Goal: Check status: Check status

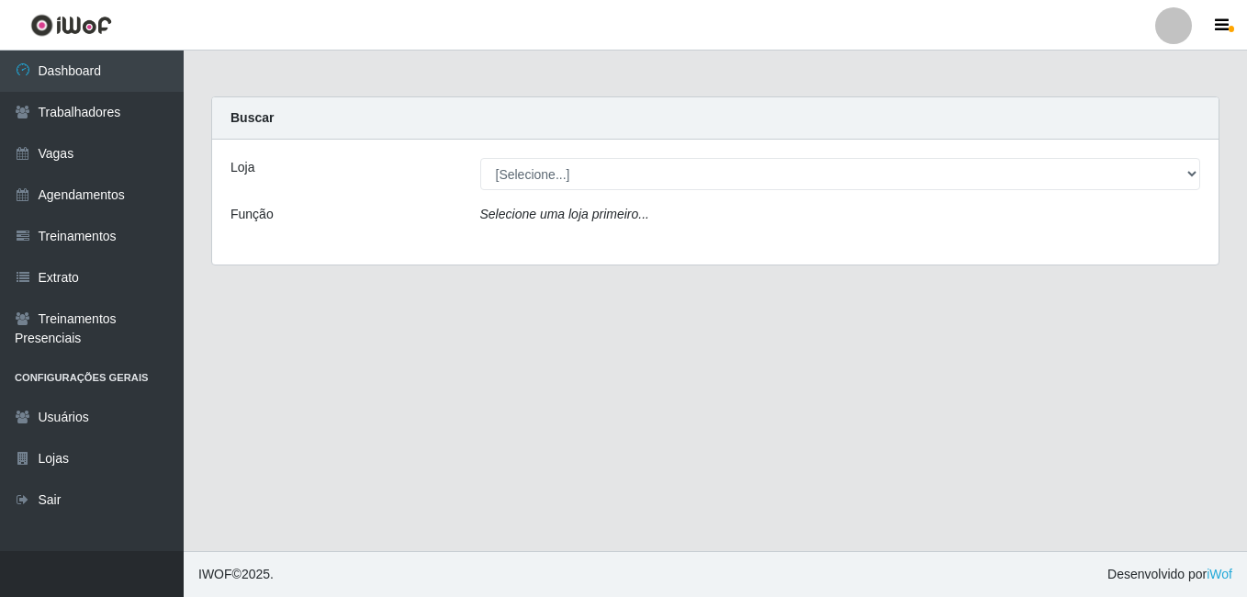
click at [549, 170] on select "[Selecione...] [GEOGRAPHIC_DATA] - [DATE][GEOGRAPHIC_DATA]" at bounding box center [840, 174] width 721 height 32
select select "471"
click at [480, 158] on select "[Selecione...] [GEOGRAPHIC_DATA] - [DATE][GEOGRAPHIC_DATA]" at bounding box center [840, 174] width 721 height 32
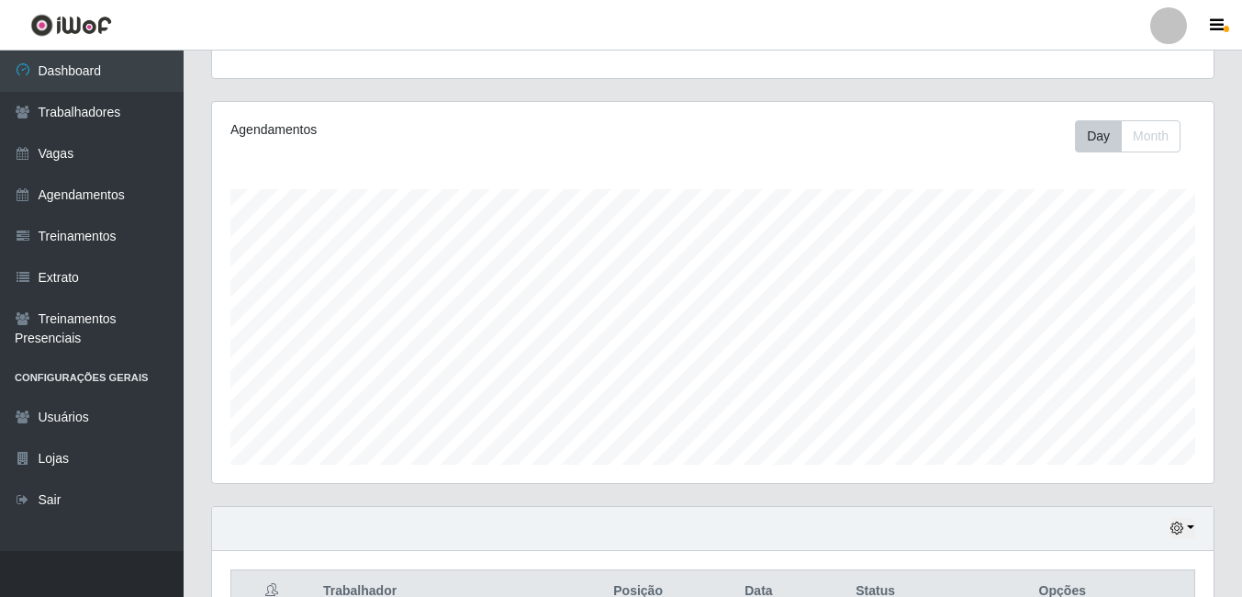
scroll to position [643, 0]
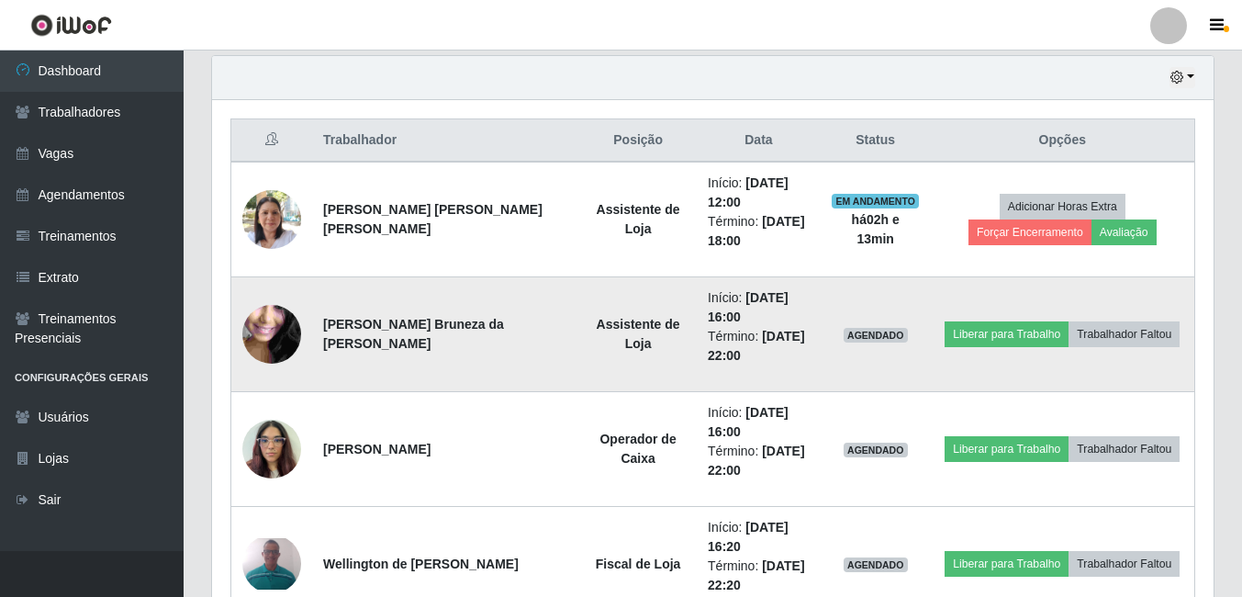
click at [274, 330] on img at bounding box center [271, 334] width 59 height 131
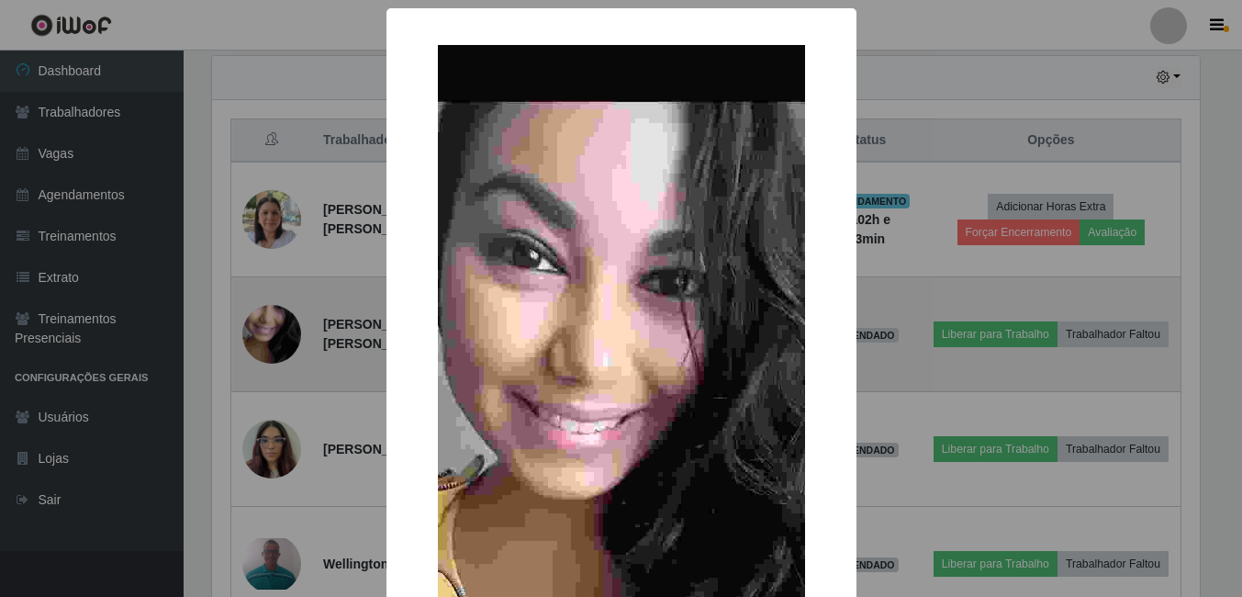
scroll to position [381, 992]
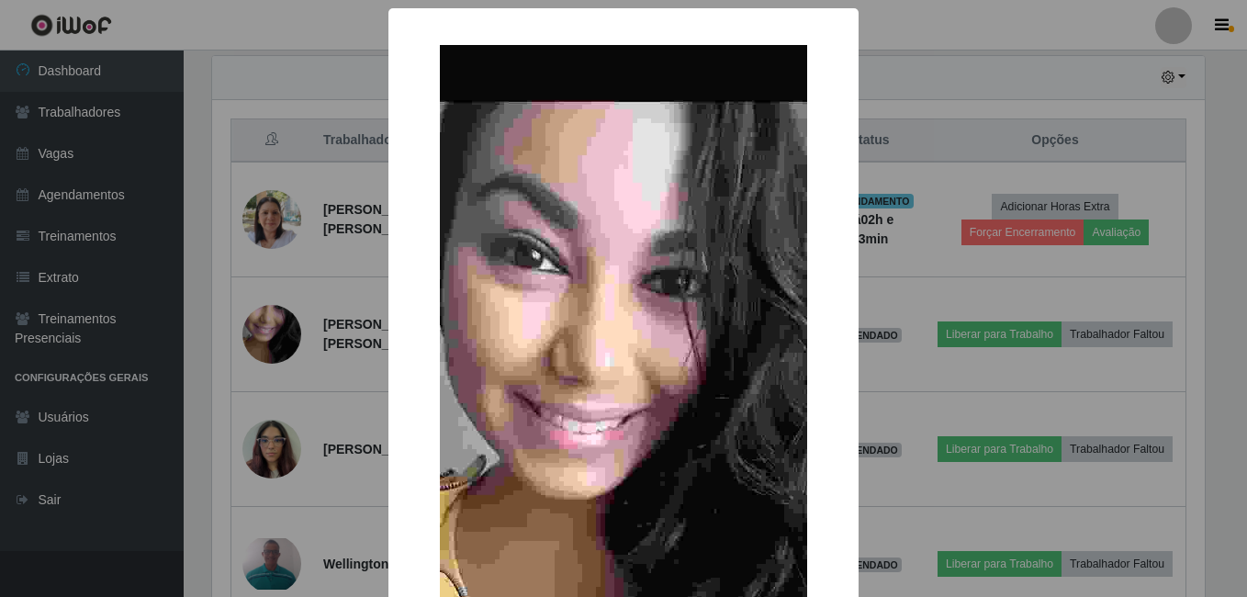
click at [305, 399] on div "× OK Cancel" at bounding box center [623, 298] width 1247 height 597
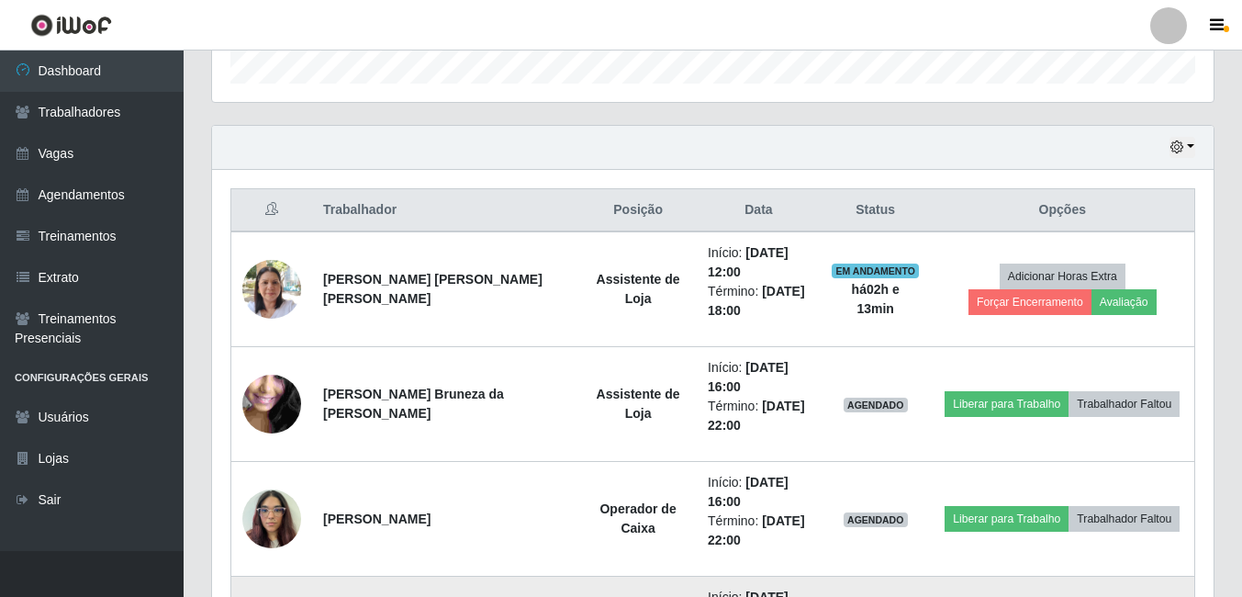
scroll to position [571, 0]
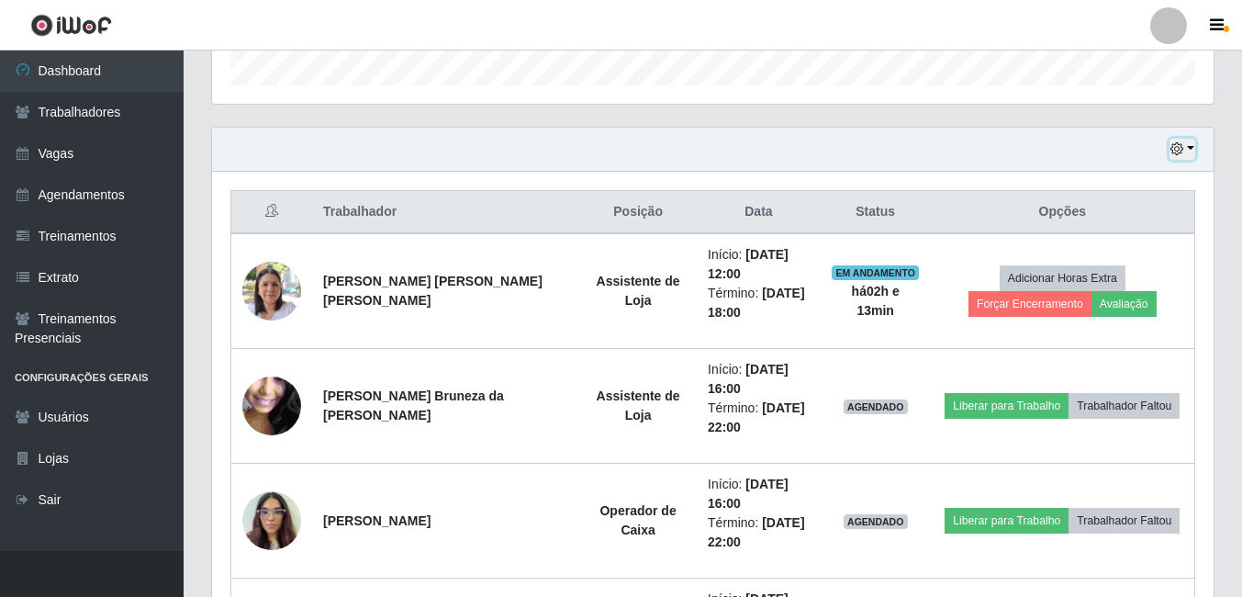
drag, startPoint x: 1183, startPoint y: 148, endPoint x: 1116, endPoint y: 137, distance: 67.9
click at [1183, 148] on icon "button" at bounding box center [1176, 148] width 13 height 13
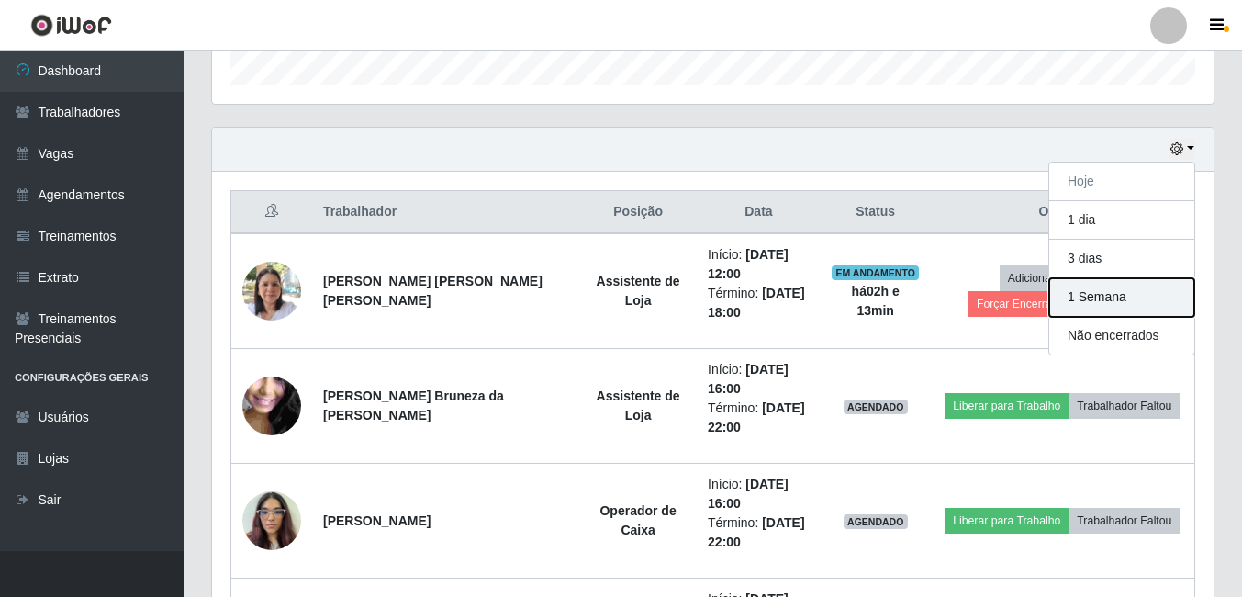
click at [1099, 298] on button "1 Semana" at bounding box center [1121, 297] width 145 height 39
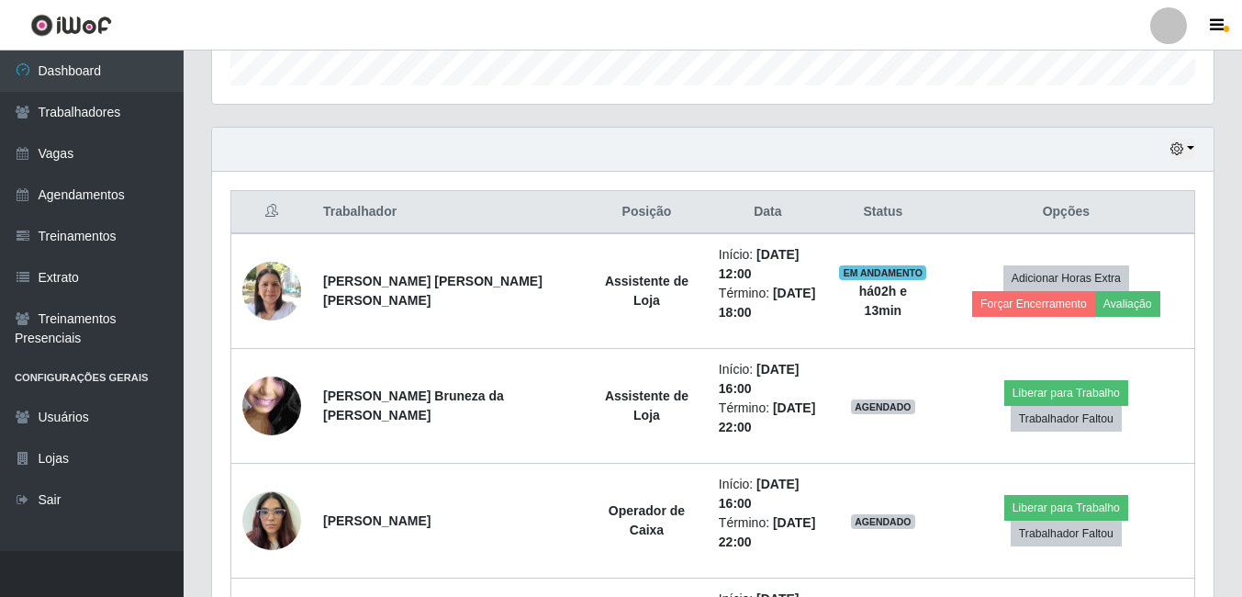
click at [828, 155] on div "Hoje 1 dia 3 dias 1 Semana Não encerrados" at bounding box center [713, 150] width 1002 height 44
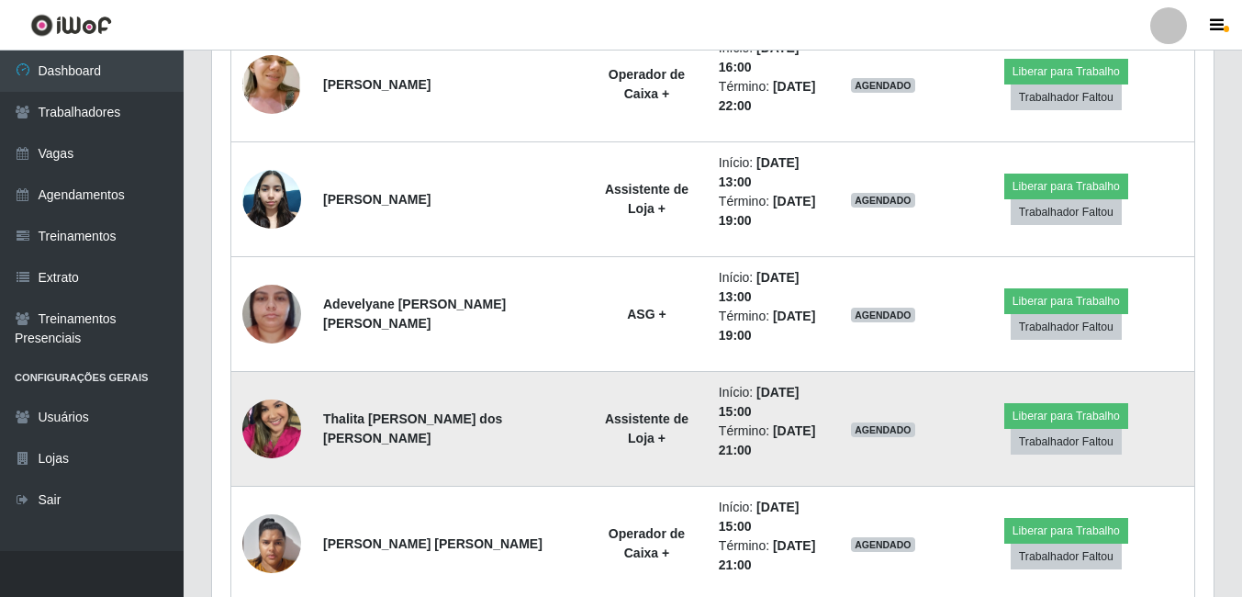
scroll to position [3050, 0]
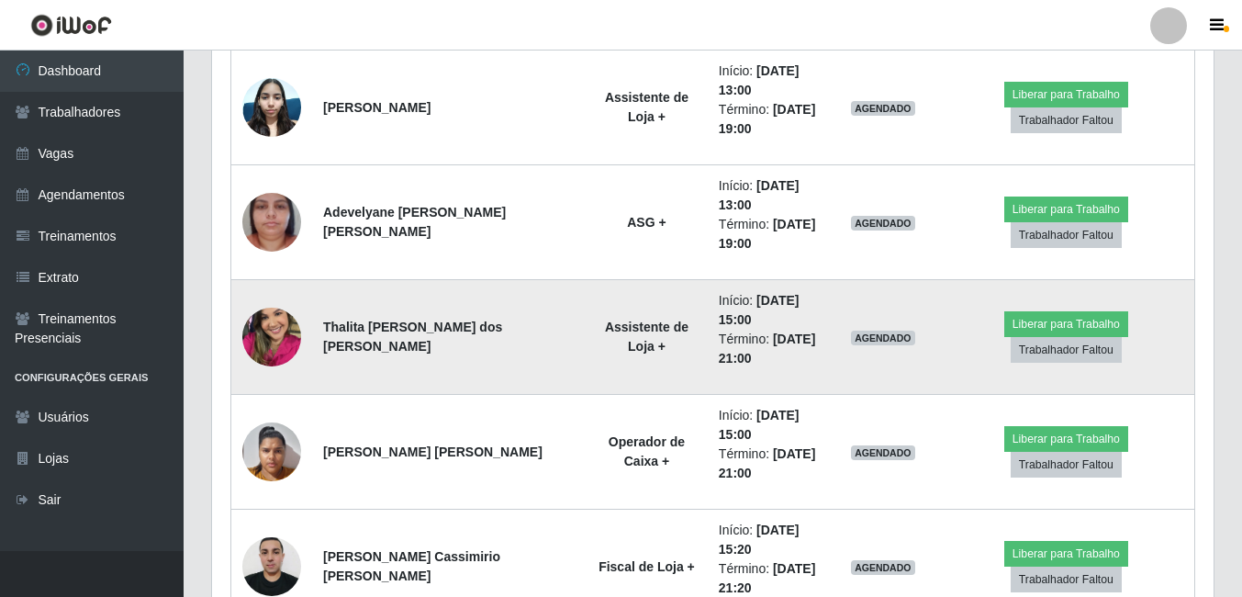
click at [269, 324] on img at bounding box center [271, 337] width 59 height 105
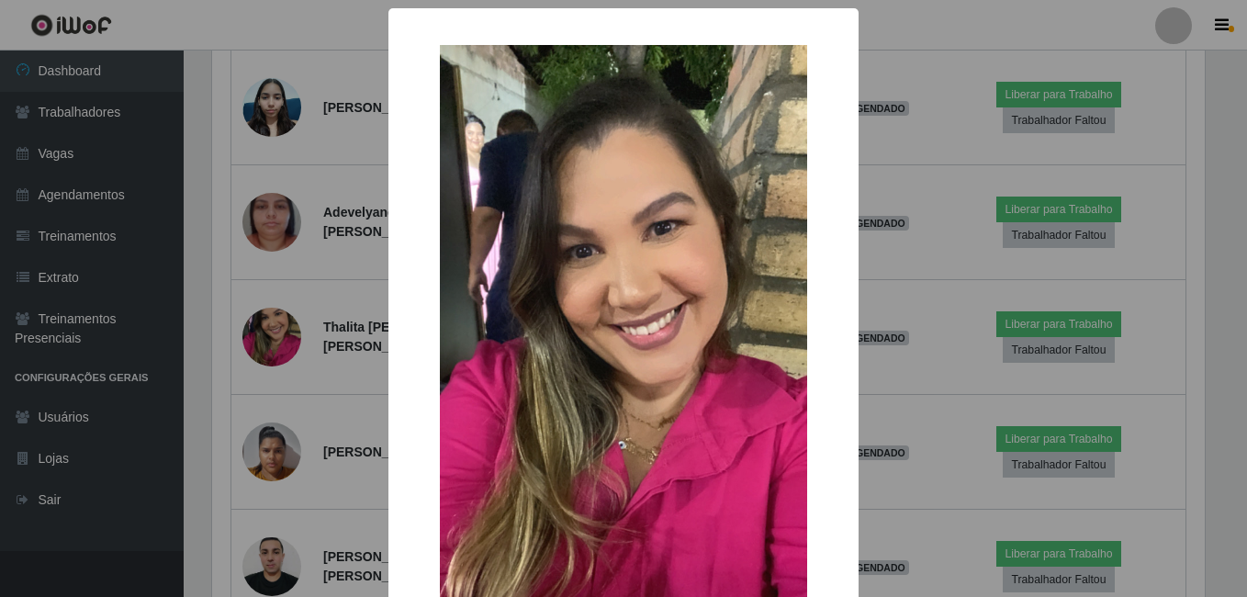
click at [301, 398] on div "× OK Cancel" at bounding box center [623, 298] width 1247 height 597
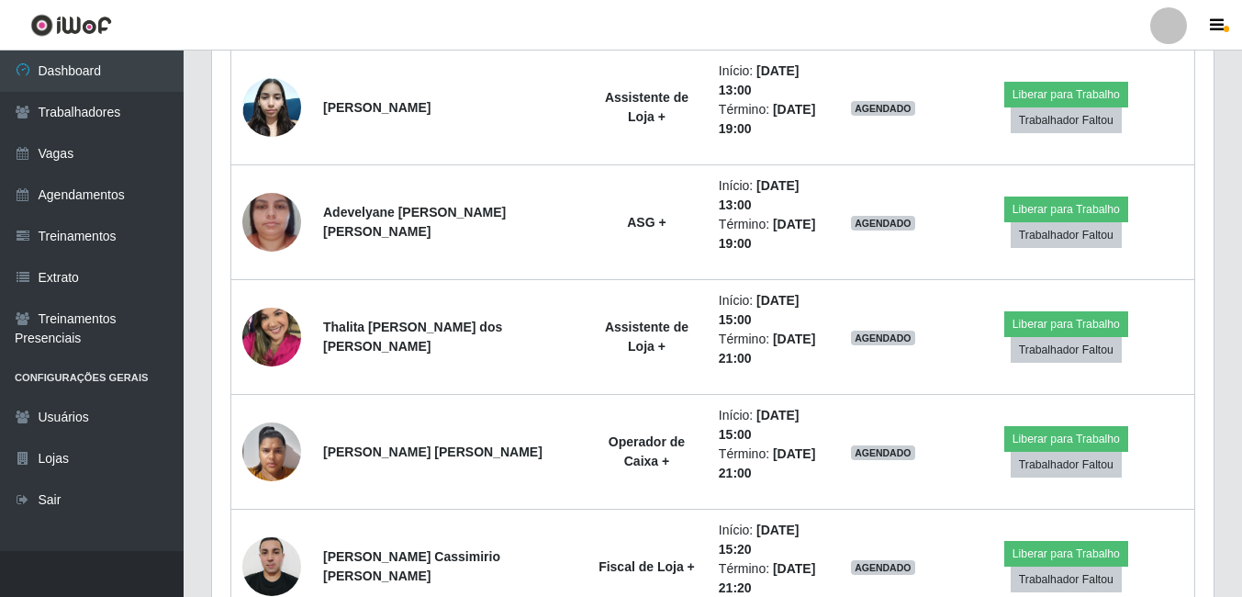
scroll to position [381, 1002]
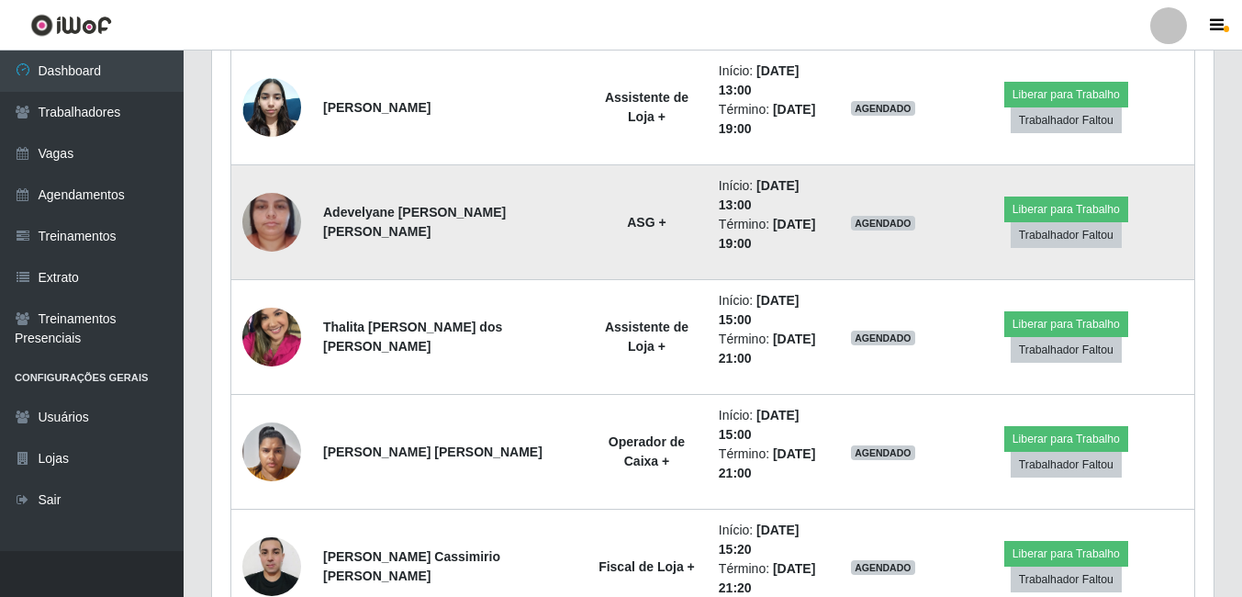
click at [287, 222] on img at bounding box center [271, 222] width 59 height 105
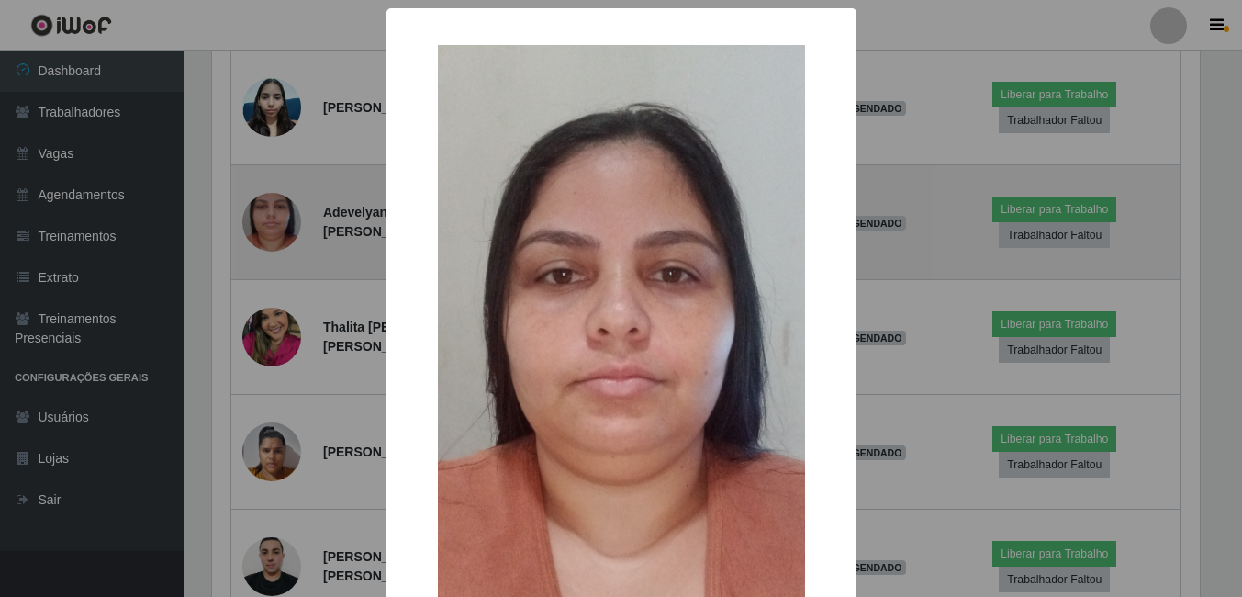
scroll to position [381, 992]
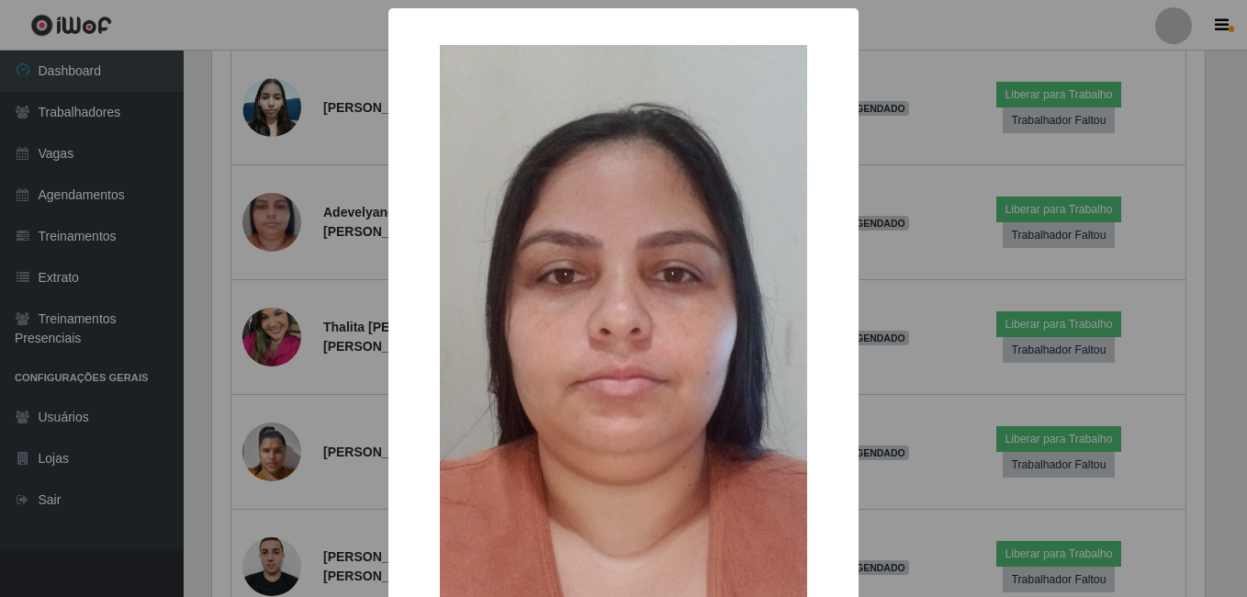
click at [298, 263] on div "× OK Cancel" at bounding box center [623, 298] width 1247 height 597
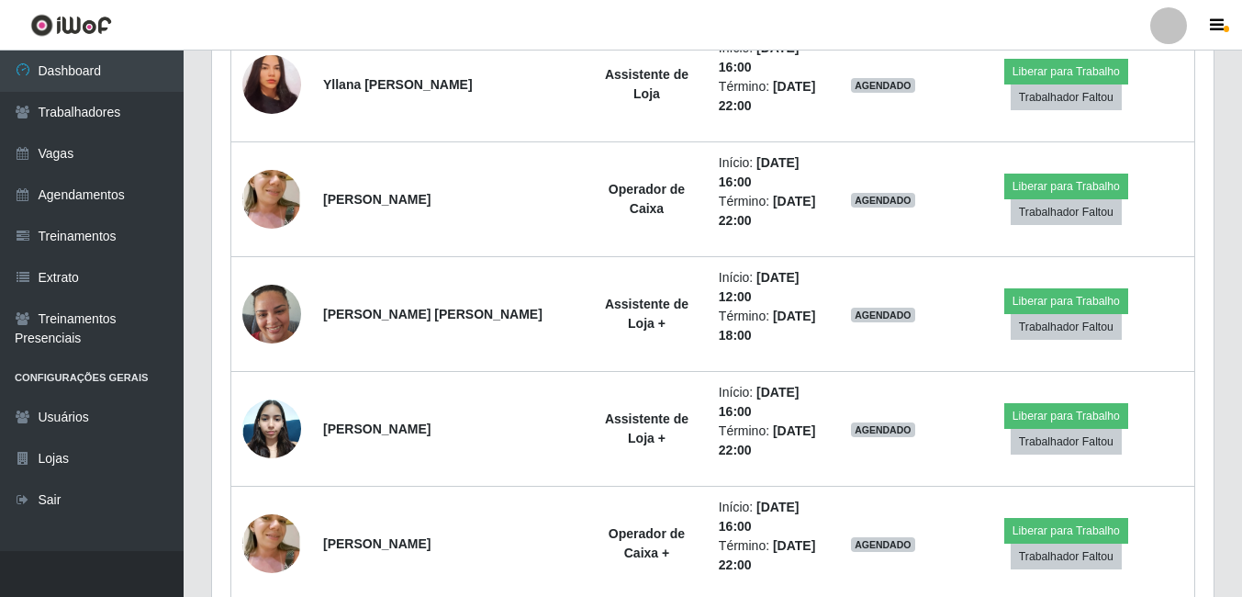
scroll to position [2315, 0]
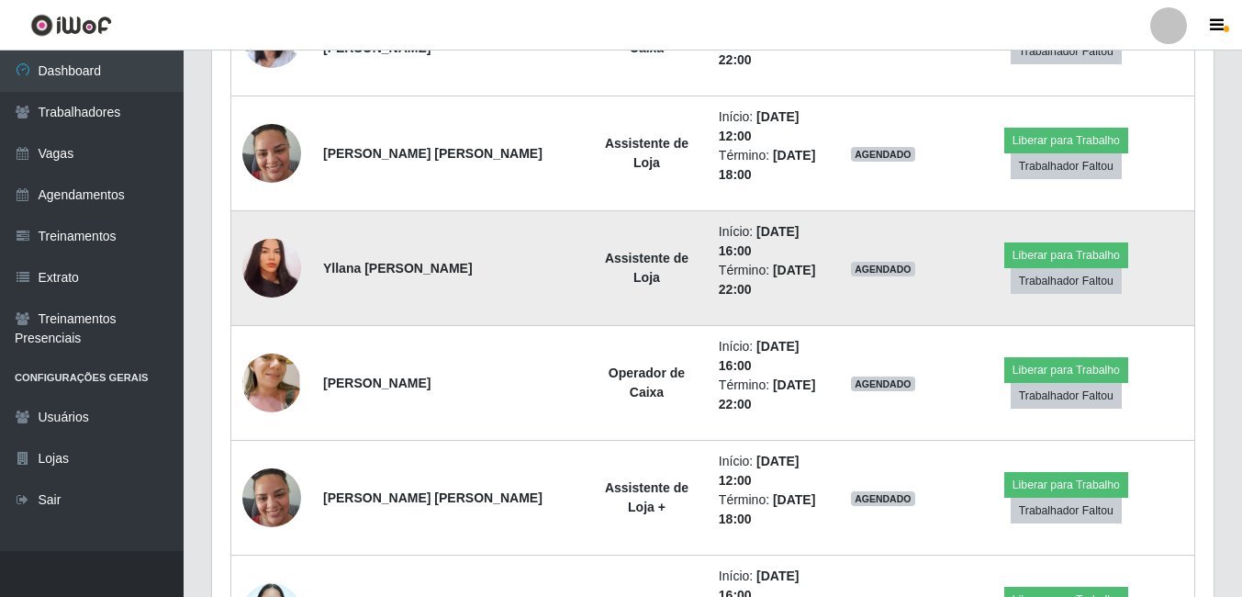
click at [260, 272] on img at bounding box center [271, 268] width 59 height 63
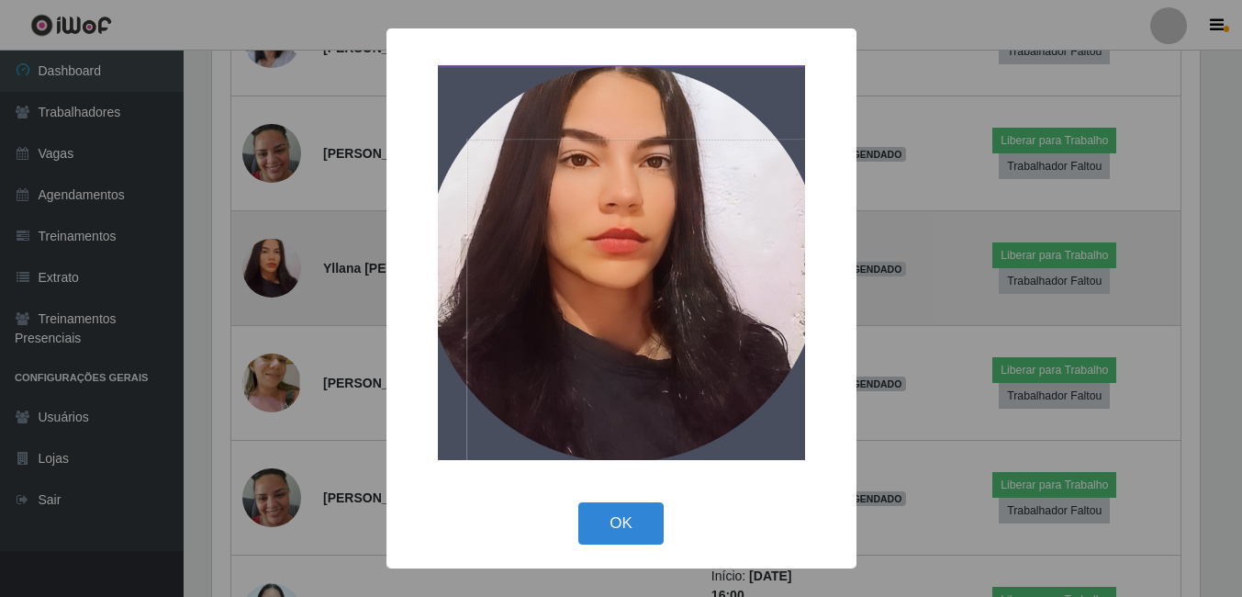
scroll to position [381, 992]
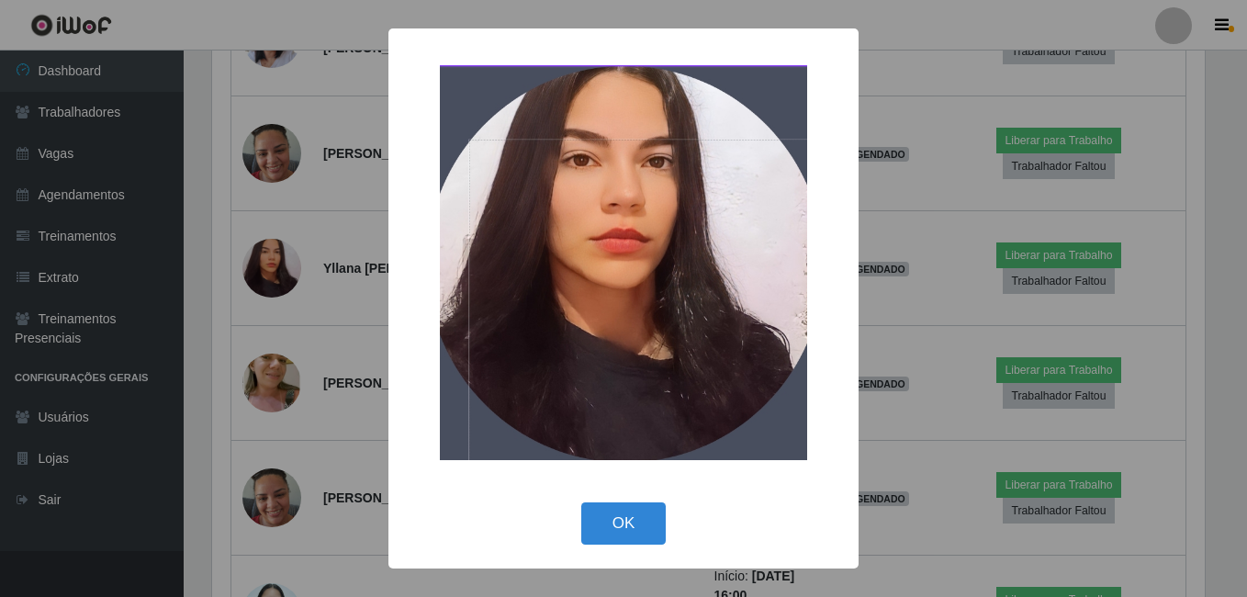
click at [297, 376] on div "× OK Cancel" at bounding box center [623, 298] width 1247 height 597
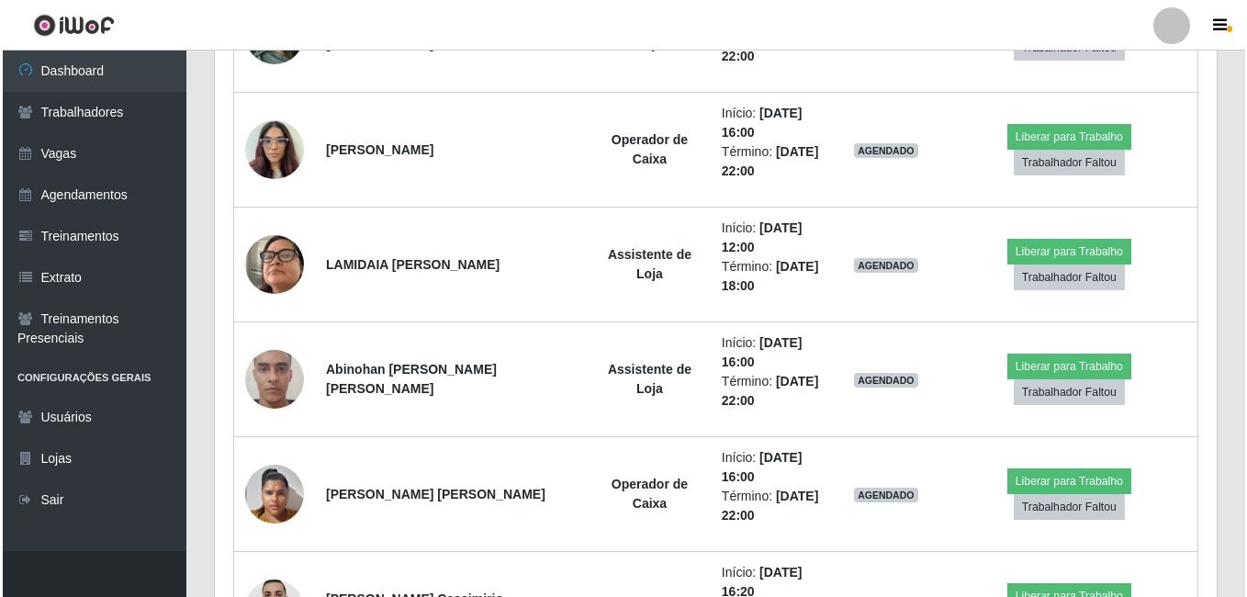
scroll to position [1305, 0]
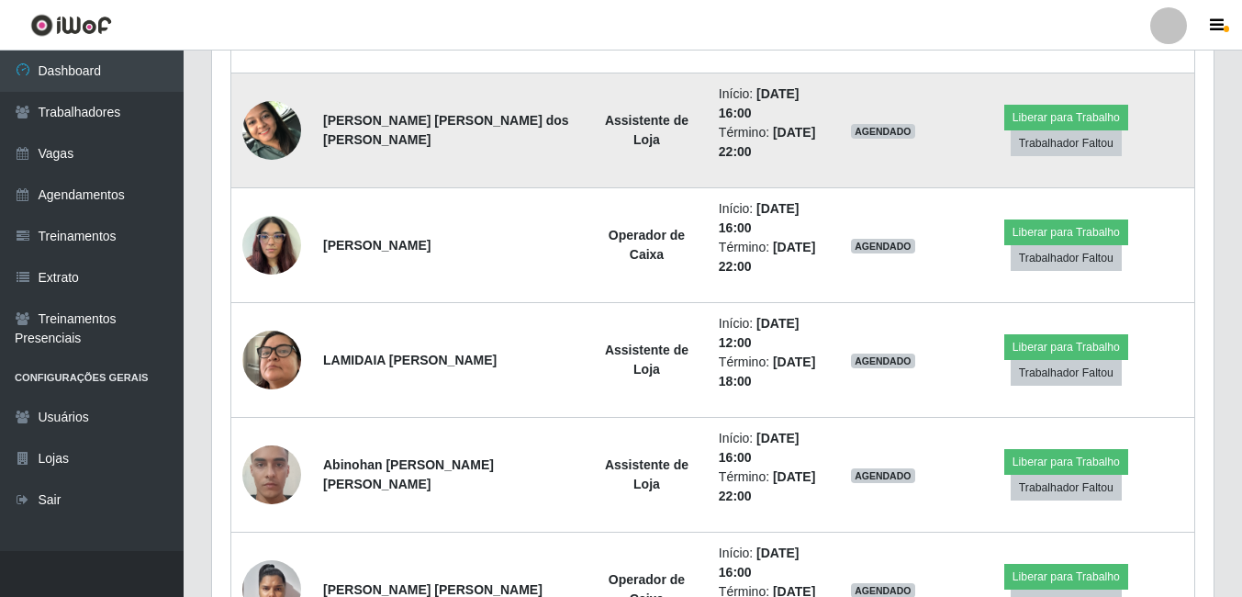
click at [277, 146] on img at bounding box center [271, 130] width 59 height 78
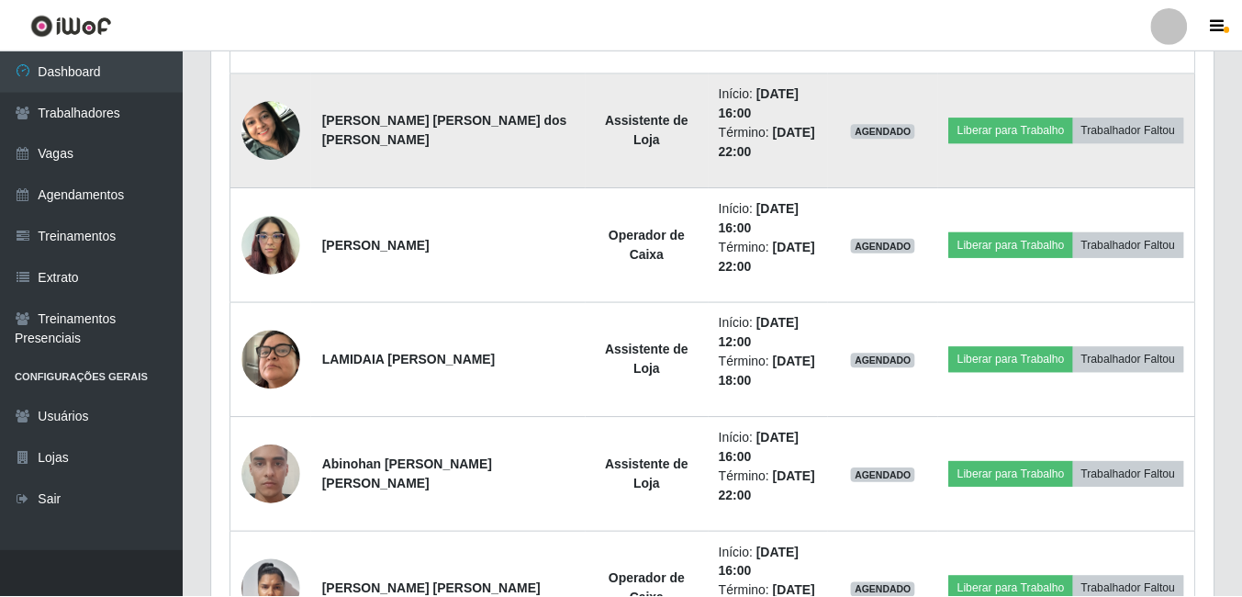
scroll to position [381, 992]
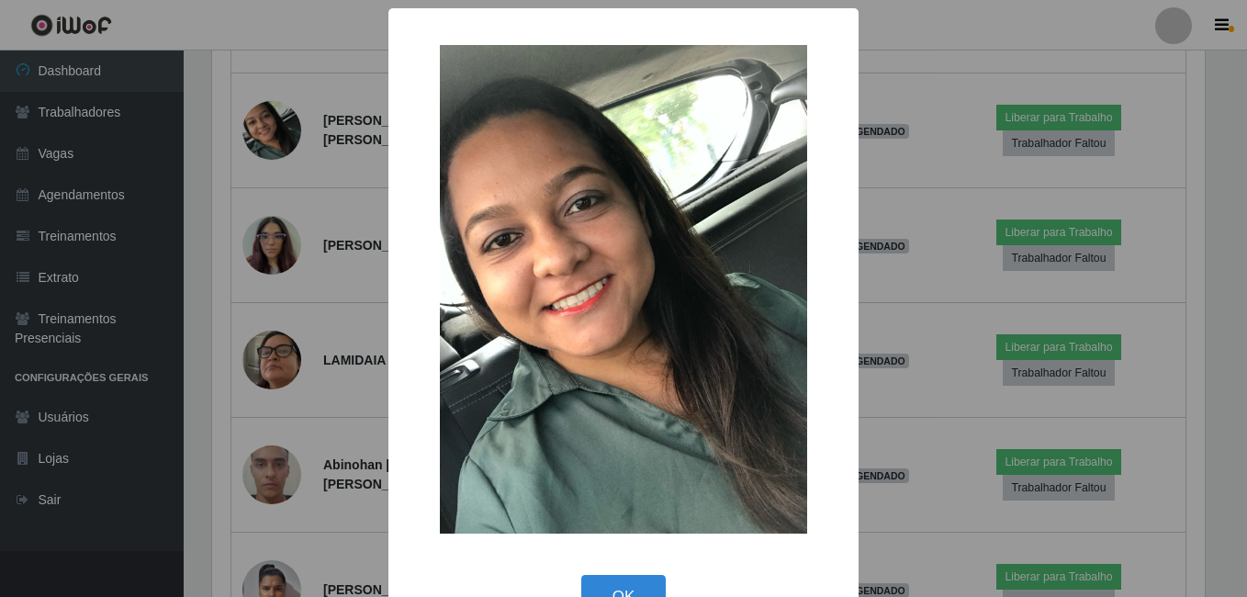
click at [317, 263] on div "× OK Cancel" at bounding box center [623, 298] width 1247 height 597
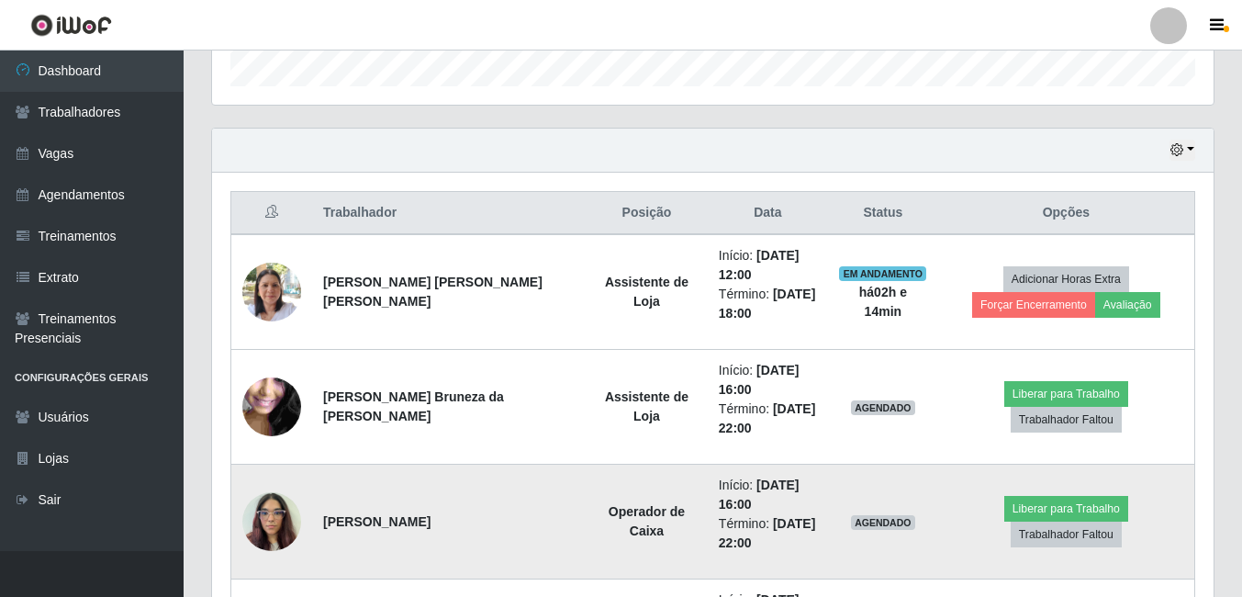
scroll to position [755, 0]
